Goal: Task Accomplishment & Management: Manage account settings

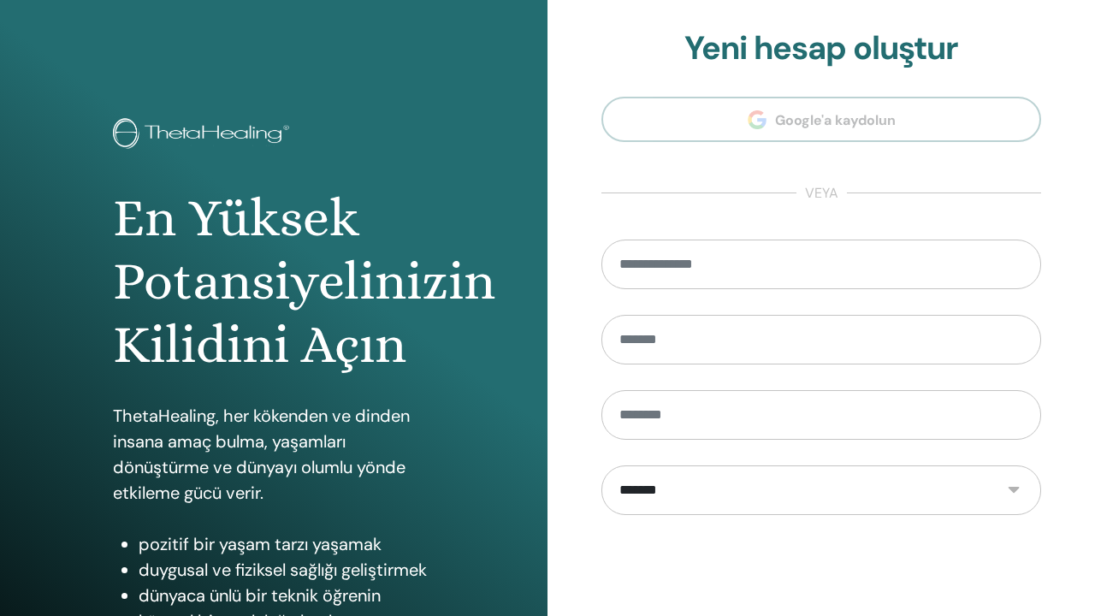
click at [650, 271] on input "email" at bounding box center [821, 265] width 440 height 50
type input "*"
click at [504, 192] on div "En Yüksek Potansiyelinizin Kilidini Açın ThetaHealing, her kökenden ve dinden i…" at bounding box center [274, 410] width 548 height 821
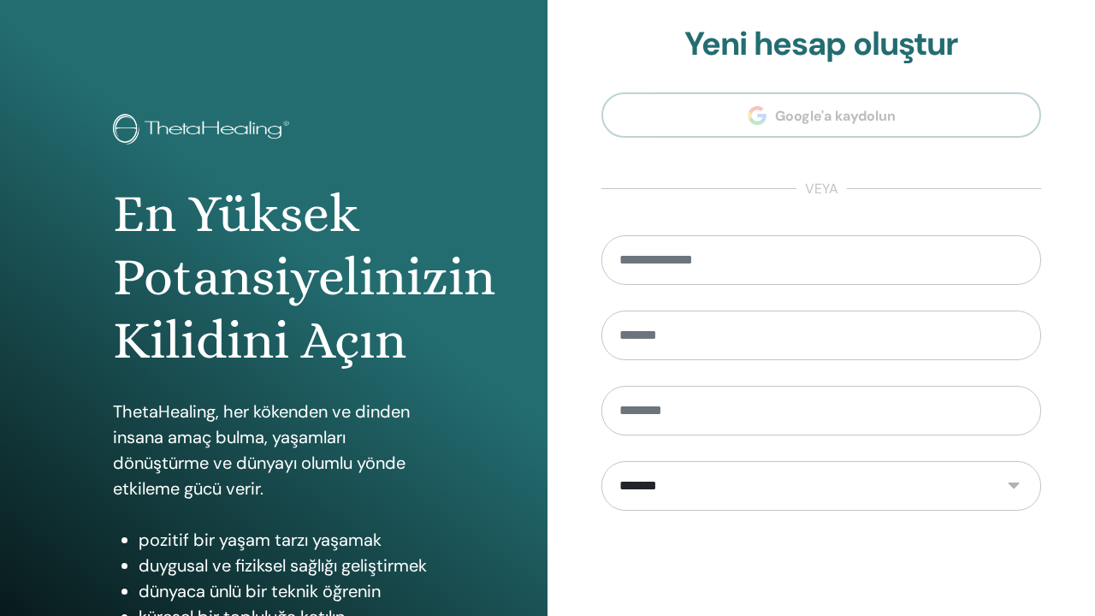
click at [787, 116] on section "**********" at bounding box center [821, 383] width 440 height 716
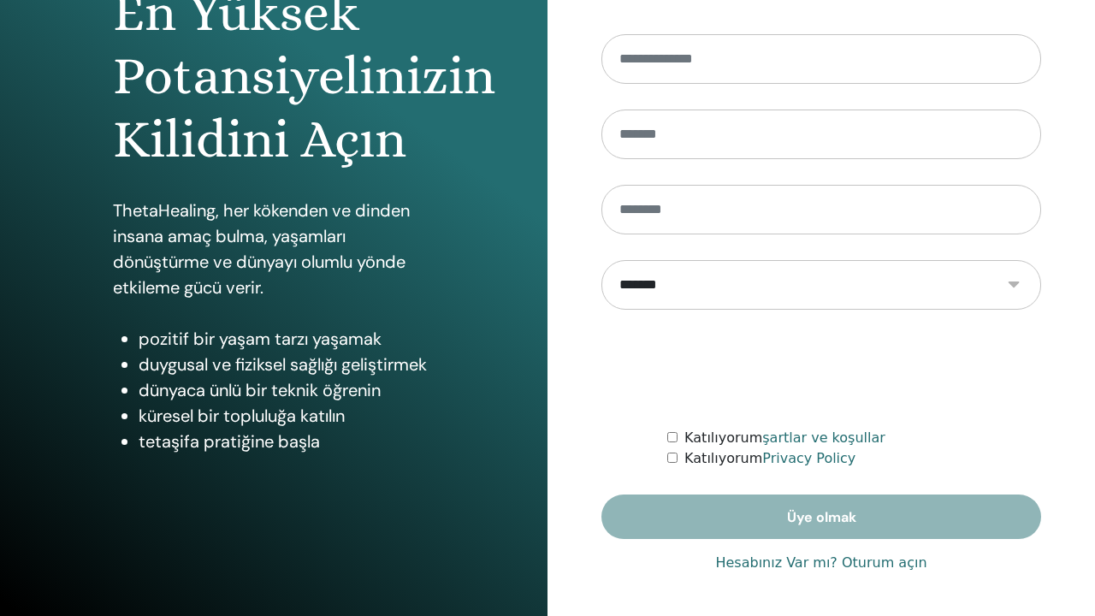
scroll to position [205, 0]
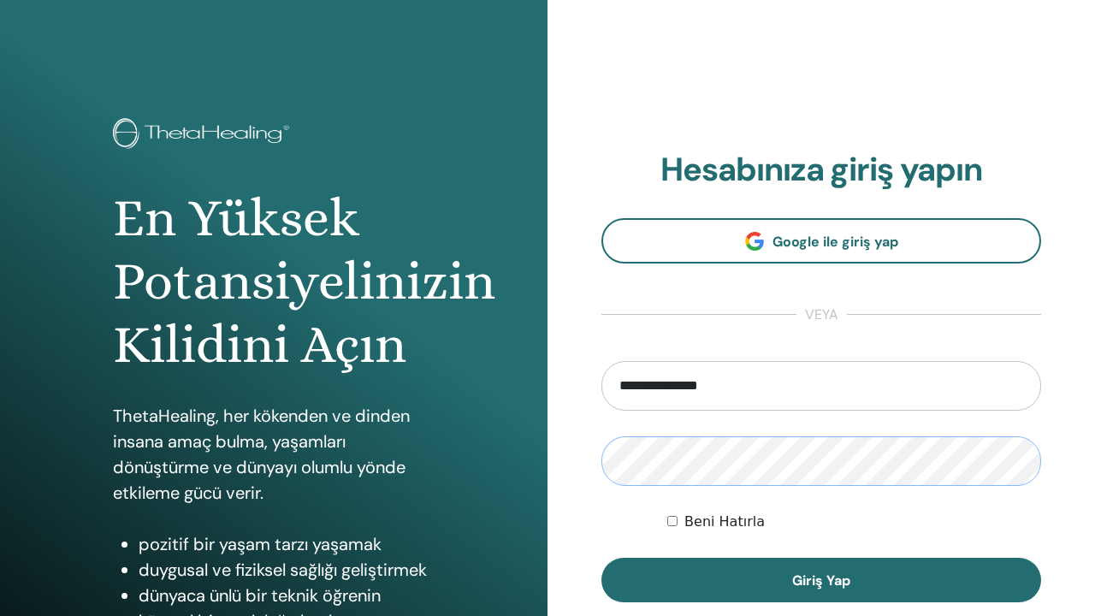
click at [821, 580] on button "Giriş Yap" at bounding box center [821, 580] width 440 height 44
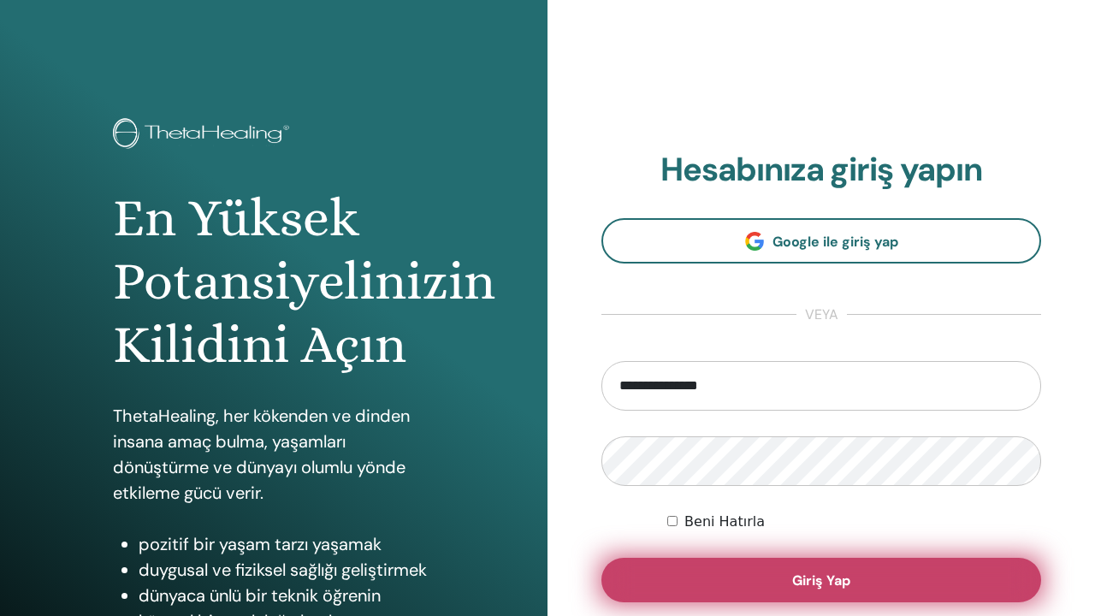
click at [675, 571] on button "Giriş Yap" at bounding box center [821, 580] width 440 height 44
click at [827, 586] on span "Giriş Yap" at bounding box center [821, 580] width 58 height 18
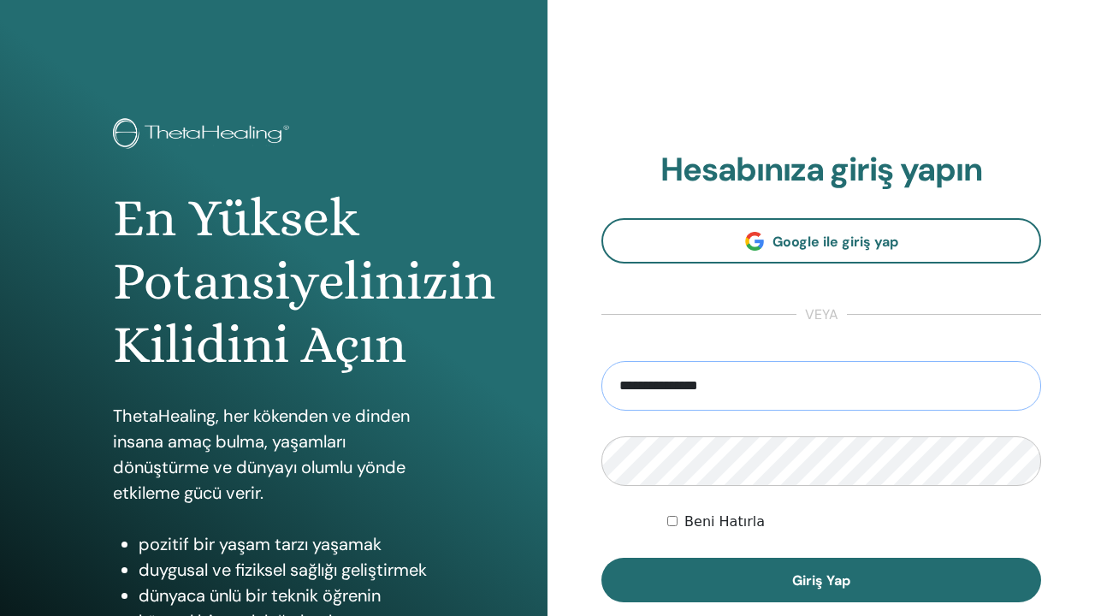
click at [802, 372] on input "**********" at bounding box center [821, 386] width 440 height 50
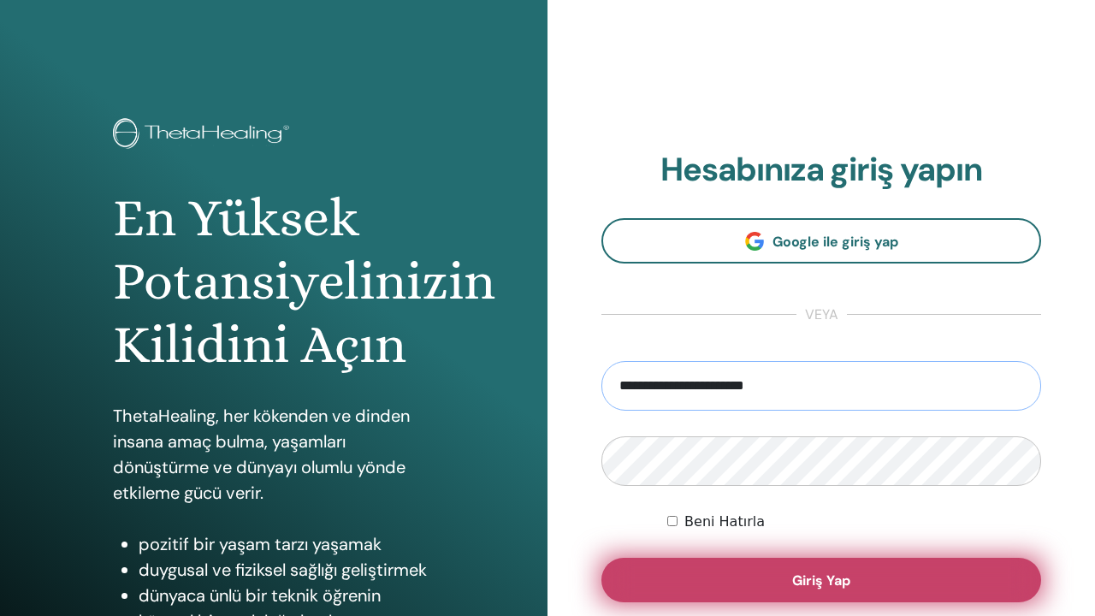
type input "**********"
click at [738, 570] on button "Giriş Yap" at bounding box center [821, 580] width 440 height 44
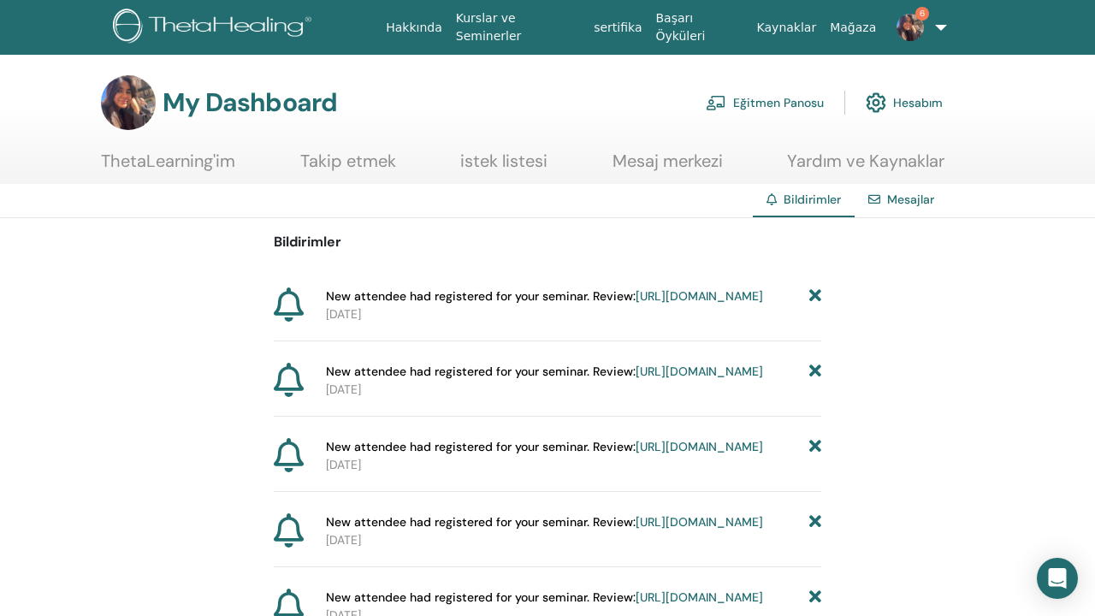
click at [897, 28] on img at bounding box center [910, 27] width 27 height 27
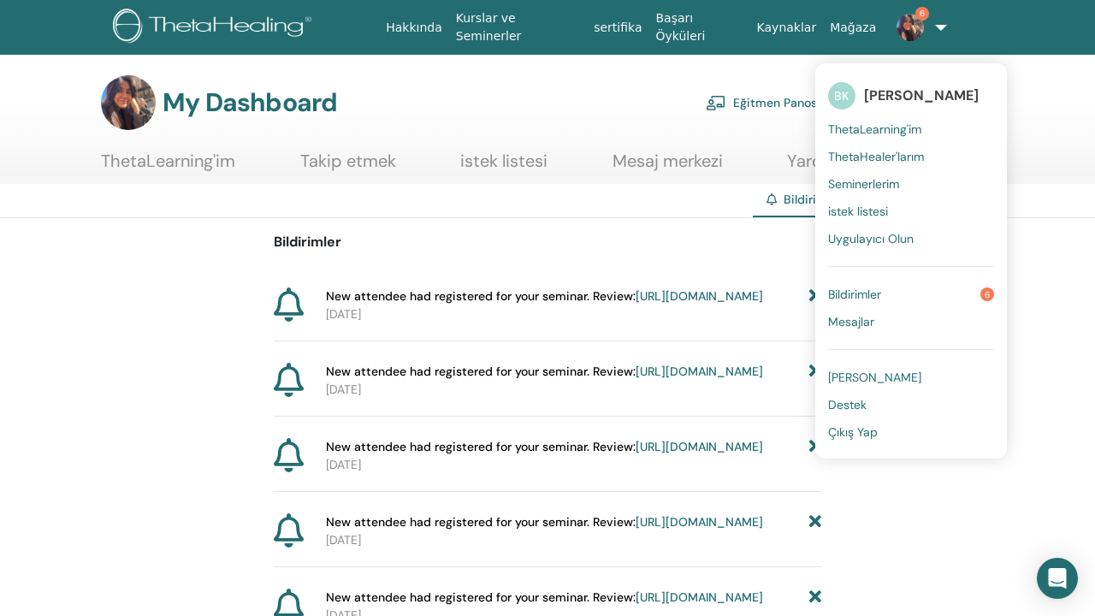
click at [850, 290] on span "Bildirimler" at bounding box center [854, 294] width 53 height 15
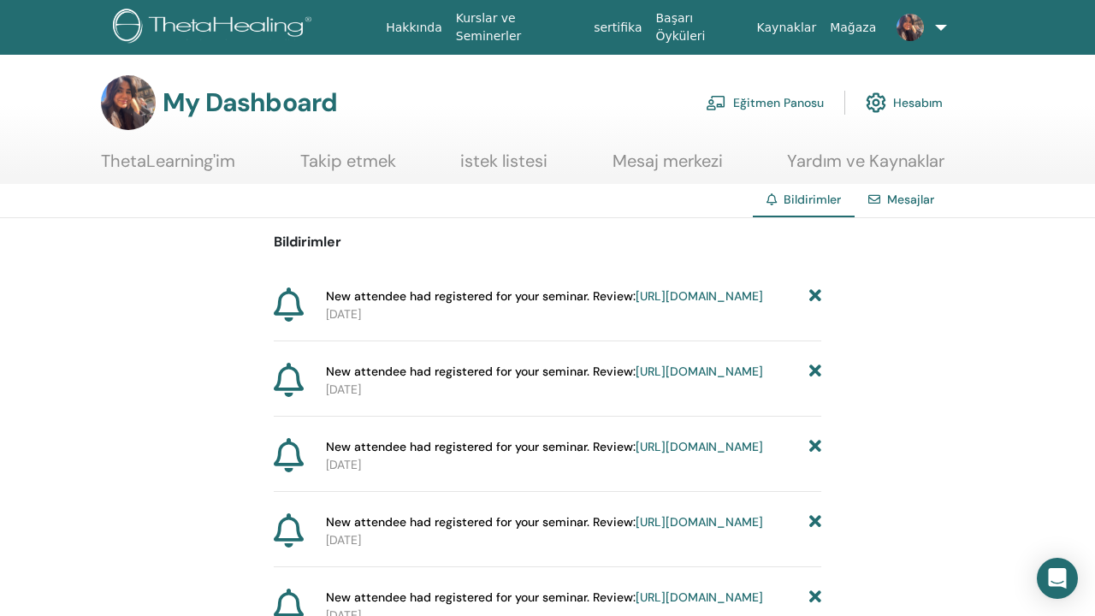
click at [750, 105] on link "Eğitmen Panosu" at bounding box center [765, 103] width 118 height 38
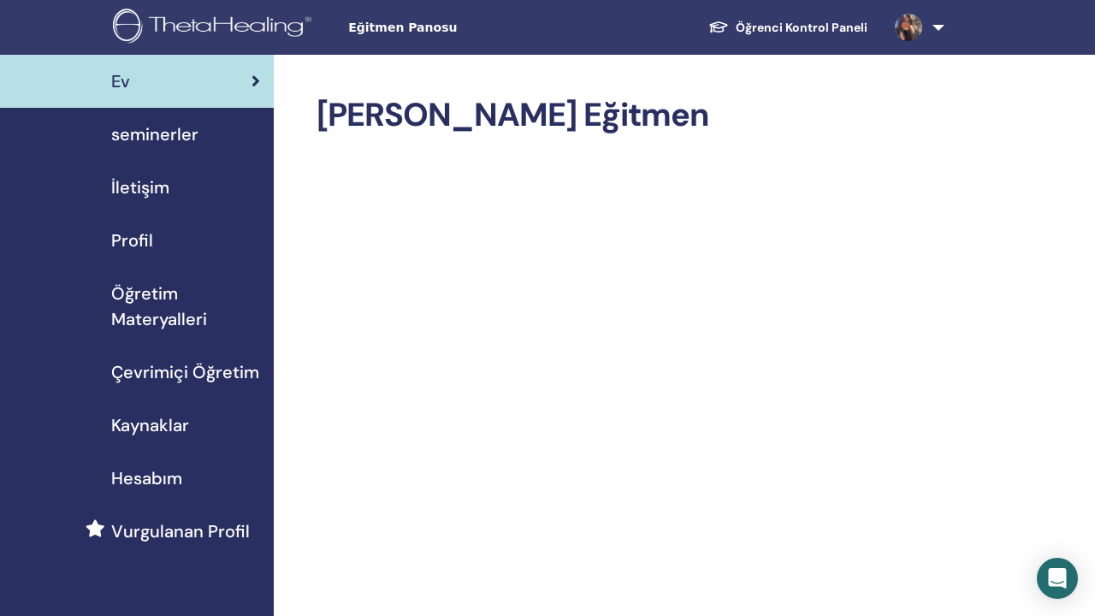
click at [184, 301] on span "Öğretim Materyalleri" at bounding box center [185, 306] width 149 height 51
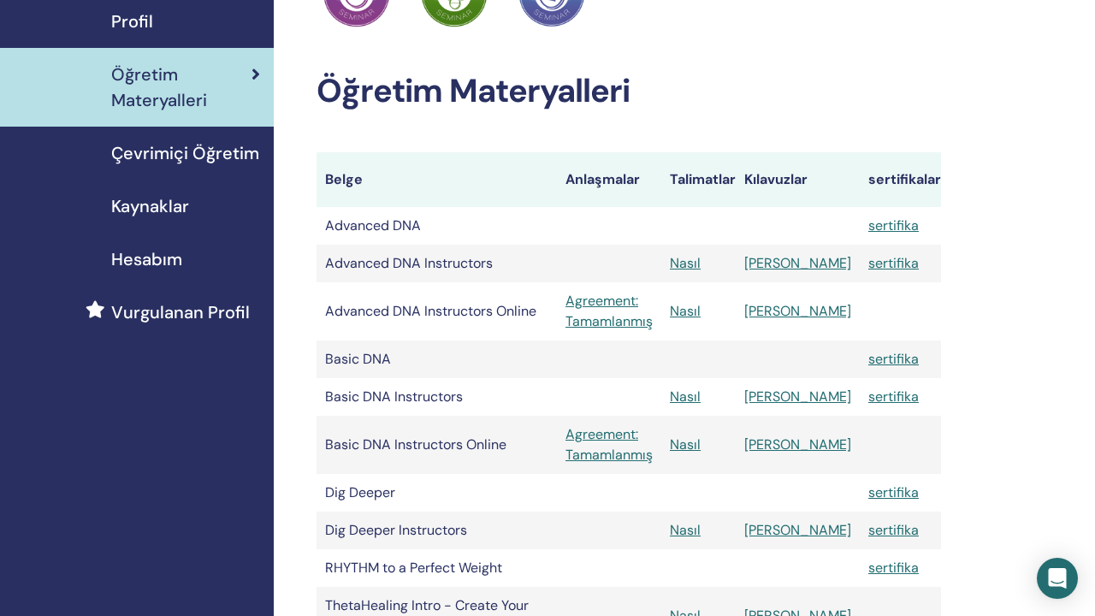
scroll to position [225, 0]
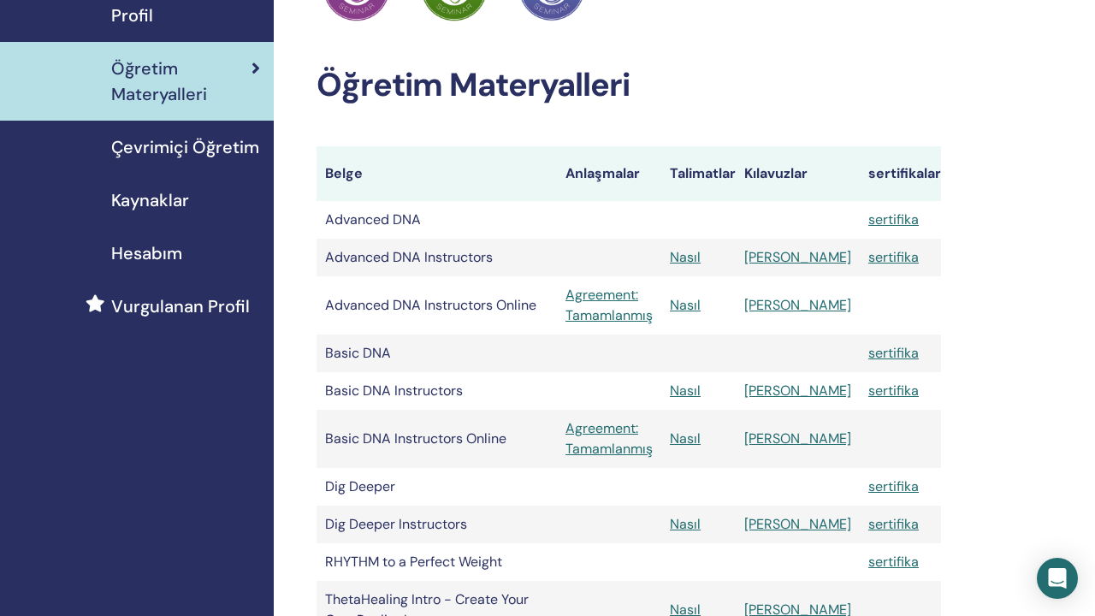
click at [216, 151] on span "Çevrimiçi Öğretim" at bounding box center [185, 147] width 148 height 26
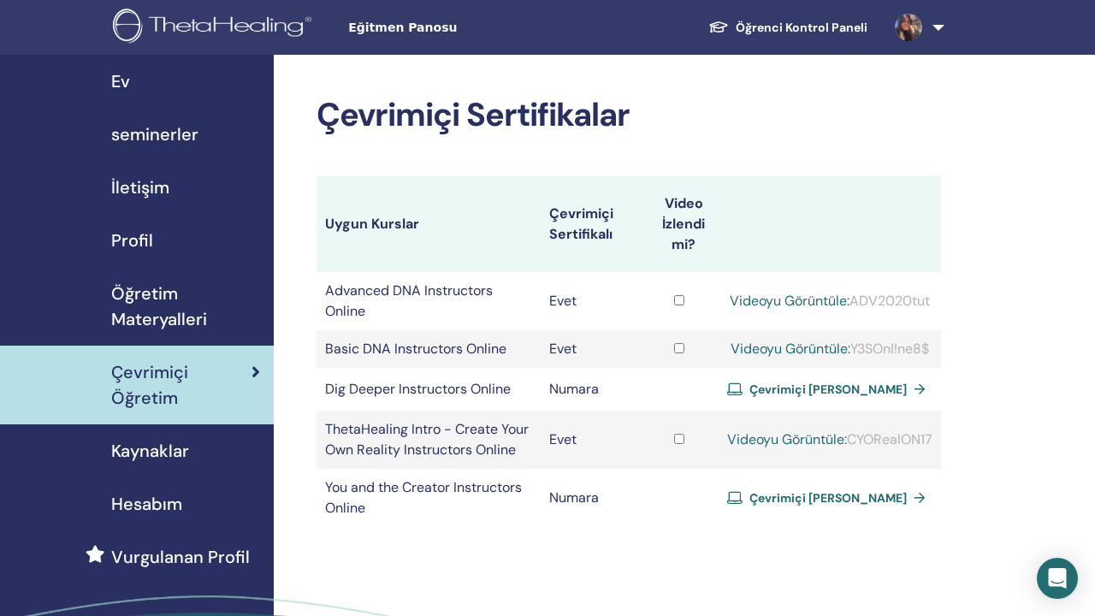
click at [152, 302] on span "Öğretim Materyalleri" at bounding box center [185, 306] width 149 height 51
click at [159, 289] on span "Öğretim Materyalleri" at bounding box center [185, 306] width 149 height 51
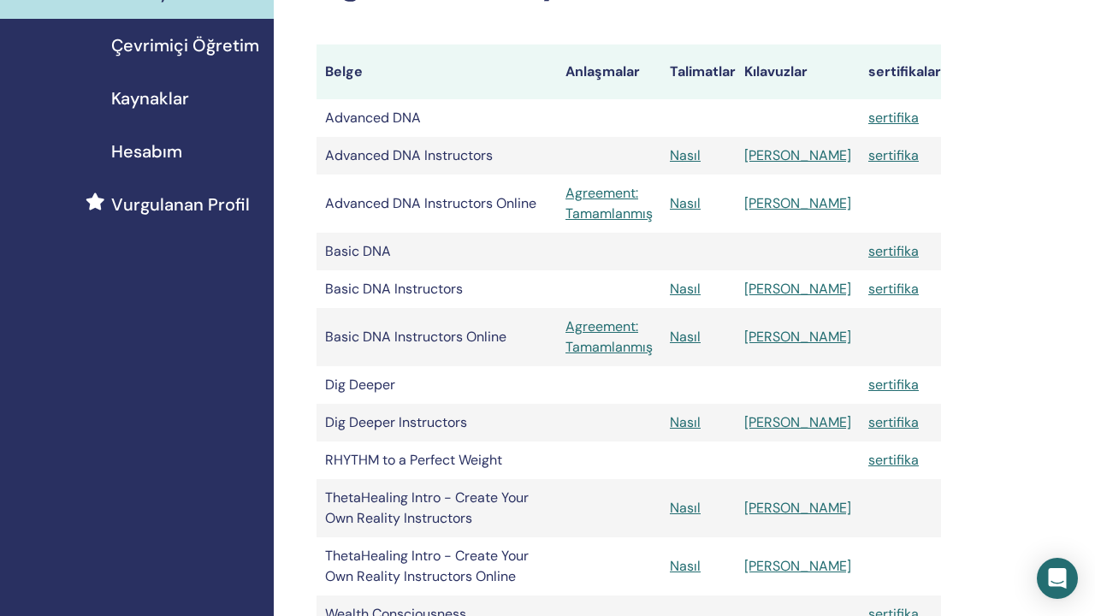
scroll to position [352, 0]
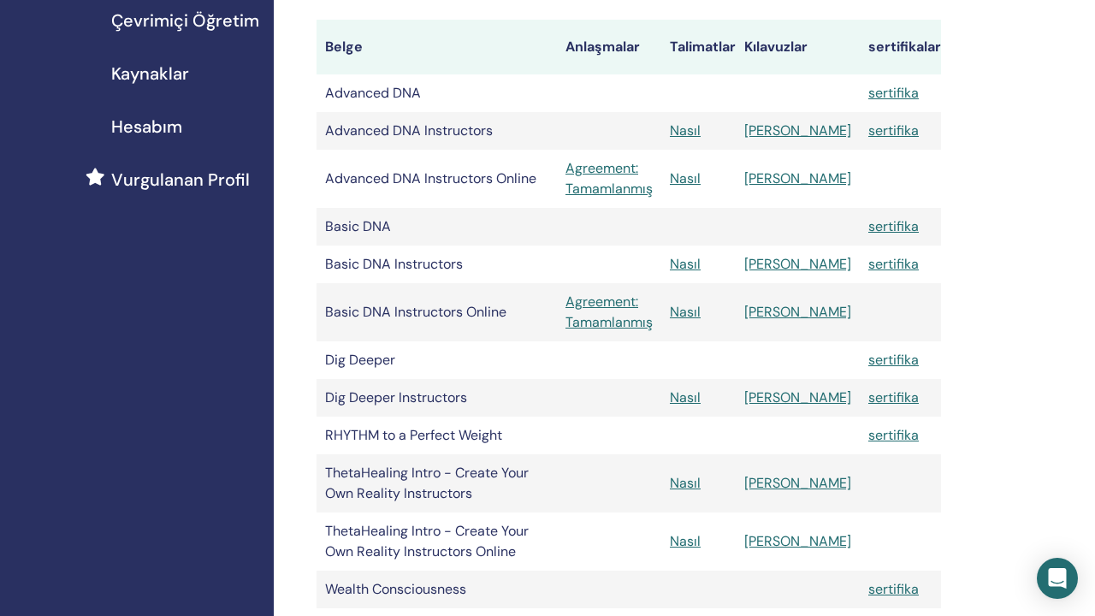
click at [808, 264] on link "[PERSON_NAME]" at bounding box center [797, 264] width 107 height 18
